Goal: Task Accomplishment & Management: Complete application form

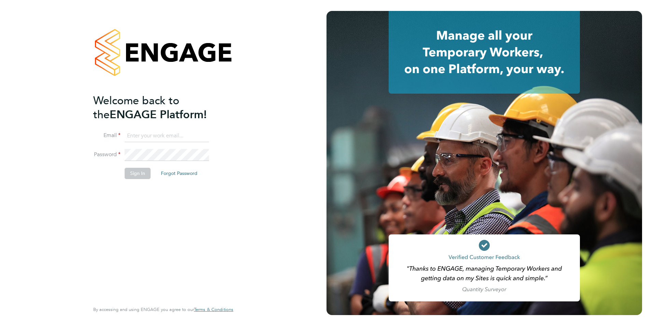
type input "jo@tglsearch.com"
click at [141, 172] on button "Sign In" at bounding box center [138, 173] width 26 height 11
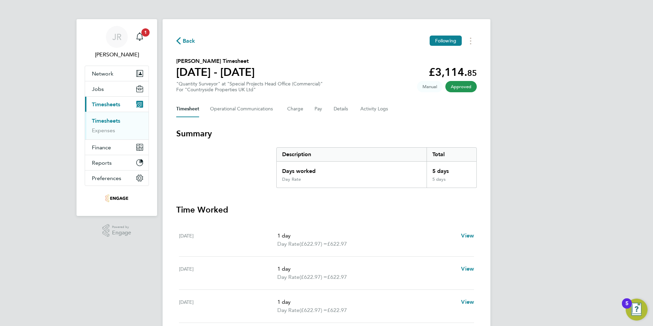
click at [118, 120] on link "Timesheets" at bounding box center [106, 121] width 28 height 6
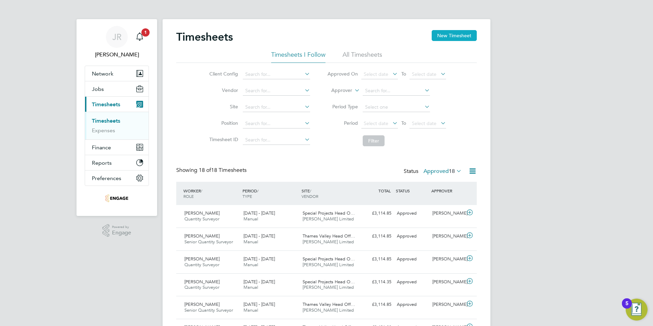
click at [440, 37] on button "New Timesheet" at bounding box center [454, 35] width 45 height 11
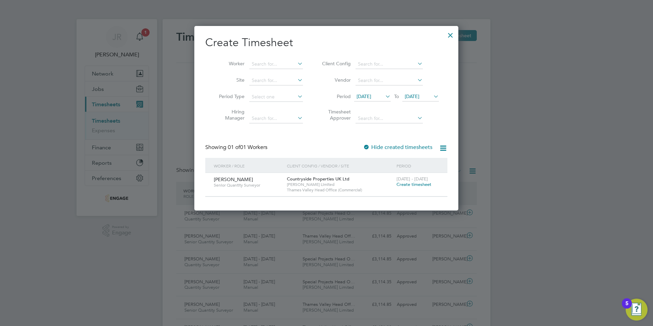
click at [296, 62] on icon at bounding box center [296, 64] width 0 height 10
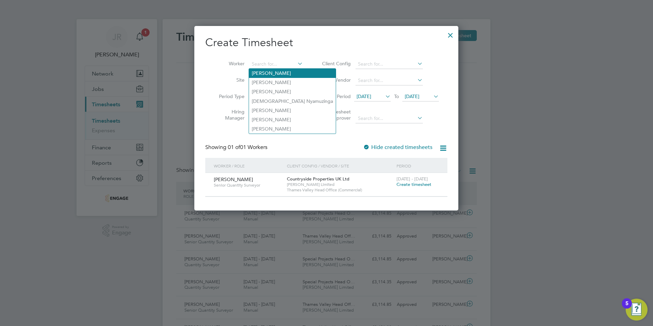
click at [291, 72] on li "[PERSON_NAME]" at bounding box center [292, 73] width 87 height 9
type input "[PERSON_NAME]"
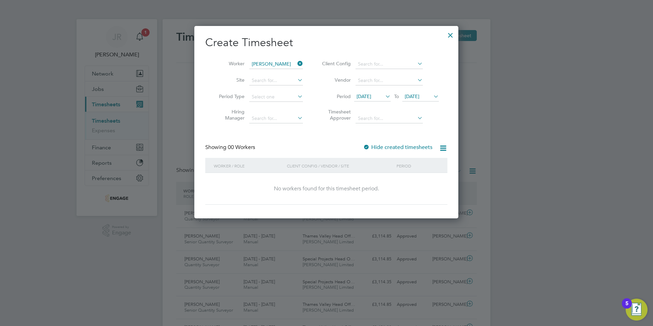
click at [384, 98] on icon at bounding box center [384, 97] width 0 height 10
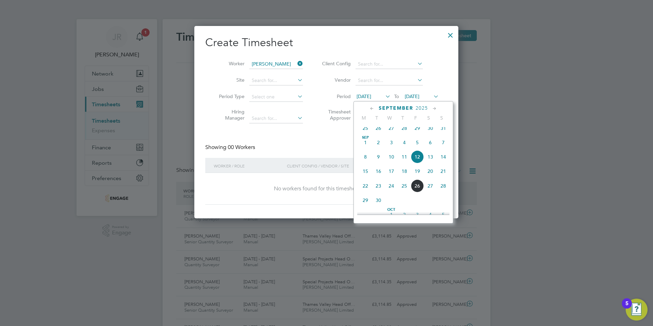
click at [365, 191] on span "22" at bounding box center [365, 185] width 13 height 13
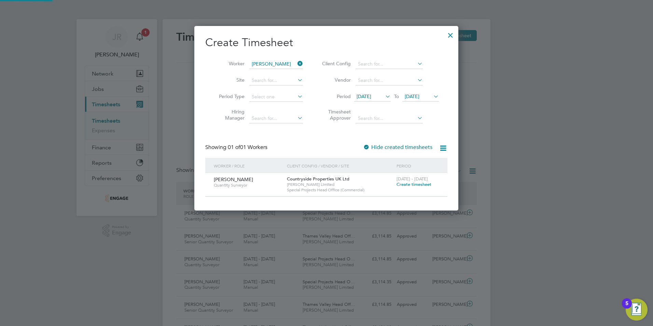
click at [432, 93] on span "[DATE]" at bounding box center [421, 96] width 37 height 9
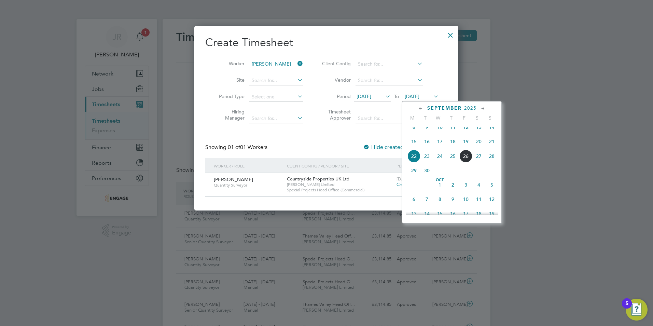
click at [492, 163] on span "28" at bounding box center [492, 156] width 13 height 13
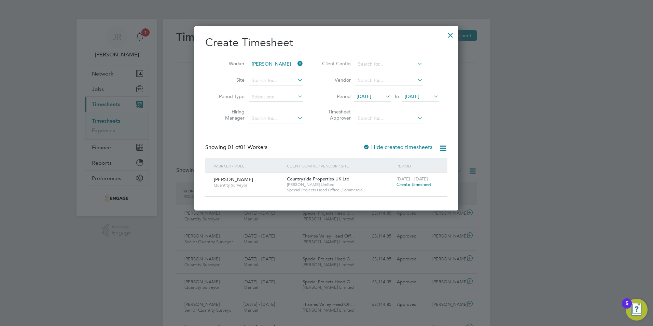
click at [424, 182] on span "Create timesheet" at bounding box center [414, 184] width 35 height 6
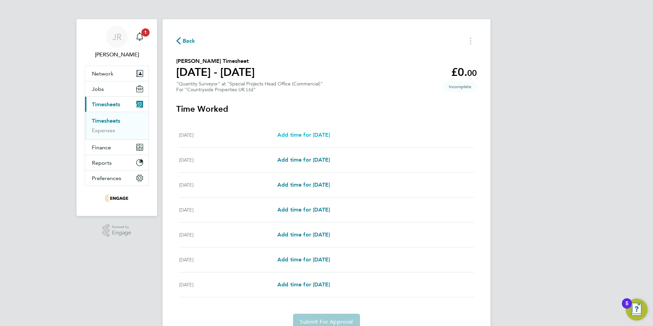
click at [303, 131] on link "Add time for [DATE]" at bounding box center [303, 135] width 53 height 8
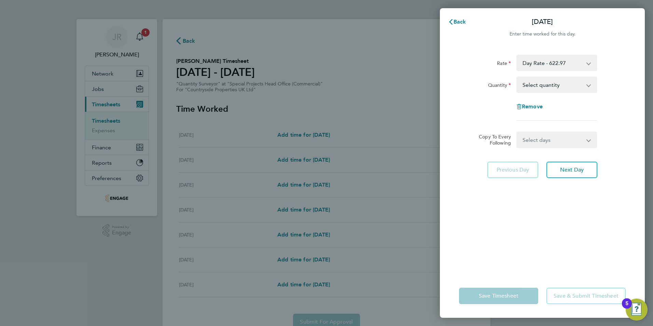
click at [583, 89] on select "Select quantity 0.5 1" at bounding box center [552, 84] width 71 height 15
select select "1"
click at [517, 77] on select "Select quantity 0.5 1" at bounding box center [552, 84] width 71 height 15
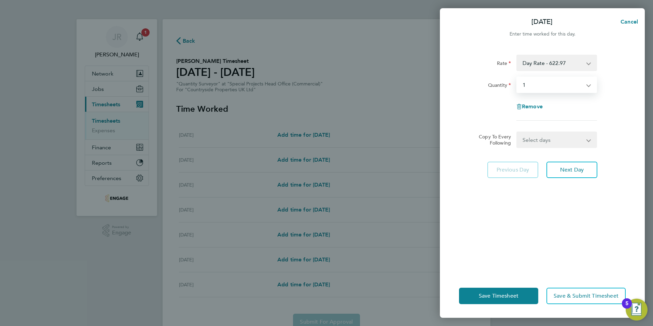
click at [582, 144] on select "Select days Day Weekday (Mon-Fri) Weekend (Sat-Sun) [DATE] [DATE] [DATE] [DATE]…" at bounding box center [553, 139] width 72 height 15
select select "WEEKDAY"
click at [517, 132] on select "Select days Day Weekday (Mon-Fri) Weekend (Sat-Sun) [DATE] [DATE] [DATE] [DATE]…" at bounding box center [553, 139] width 72 height 15
select select "[DATE]"
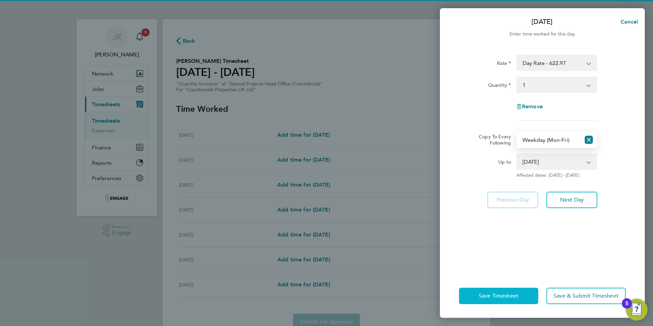
click at [476, 301] on button "Save Timesheet" at bounding box center [498, 296] width 79 height 16
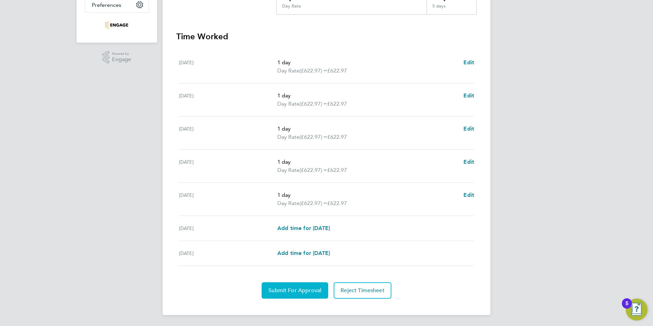
click at [301, 291] on span "Submit For Approval" at bounding box center [295, 290] width 53 height 7
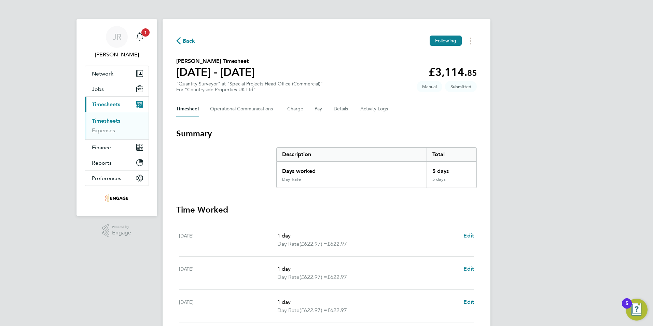
click at [111, 121] on link "Timesheets" at bounding box center [106, 121] width 28 height 6
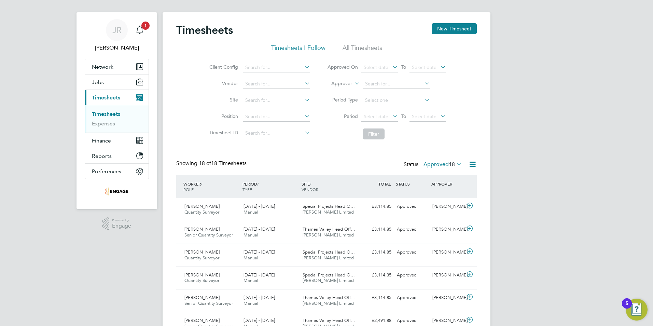
click at [455, 163] on icon at bounding box center [455, 164] width 0 height 10
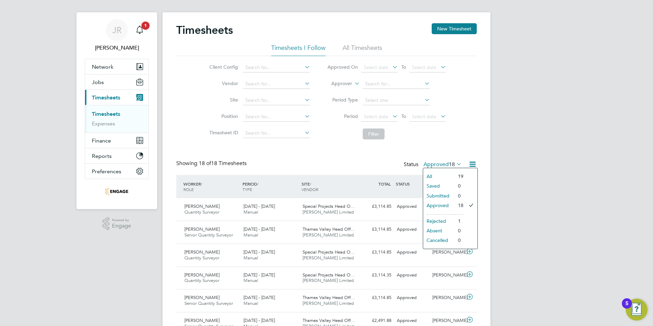
click at [456, 196] on li "0" at bounding box center [459, 196] width 9 height 10
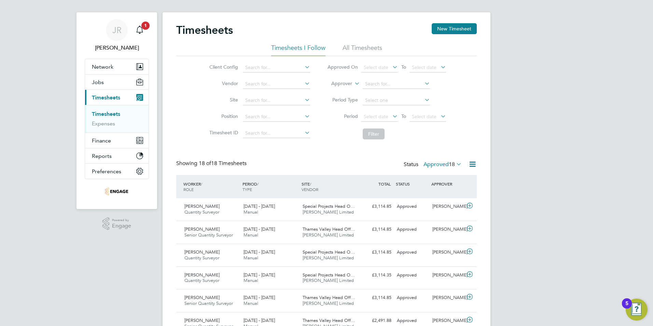
click at [454, 165] on span "18" at bounding box center [452, 164] width 6 height 7
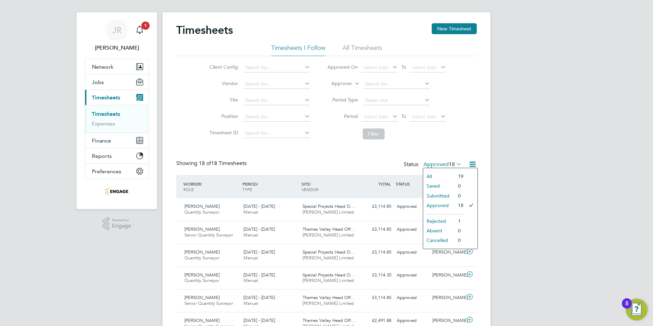
click at [430, 176] on li "All" at bounding box center [438, 177] width 31 height 10
